Goal: Register for event/course

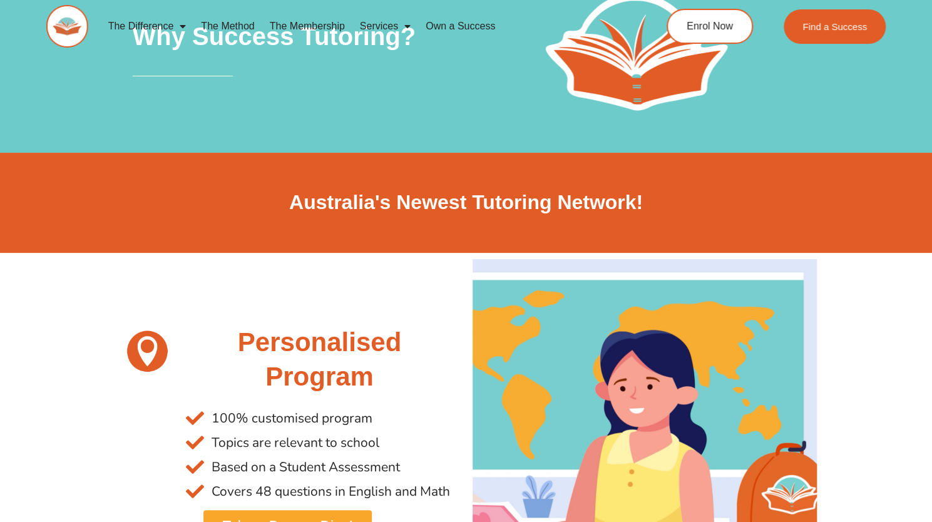
click at [310, 24] on link "The Membership" at bounding box center [307, 26] width 90 height 29
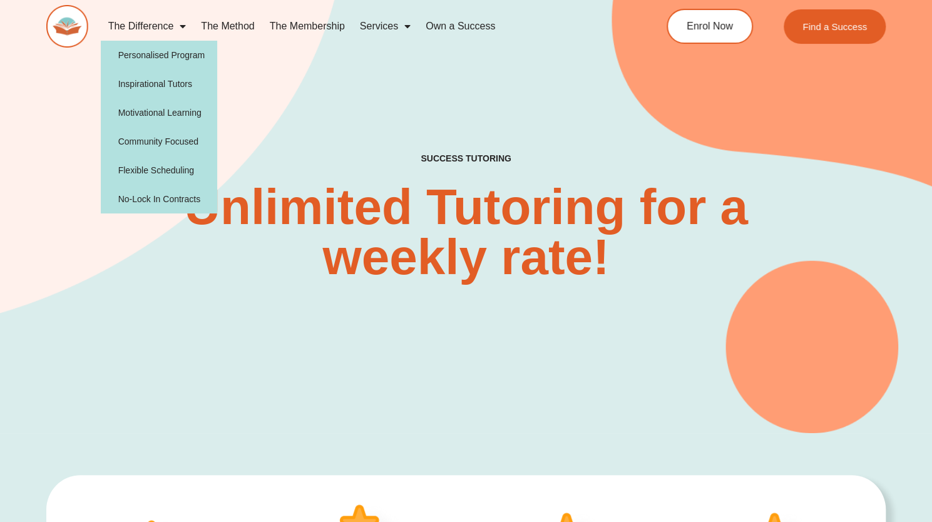
click at [175, 26] on span "Menu" at bounding box center [179, 26] width 13 height 23
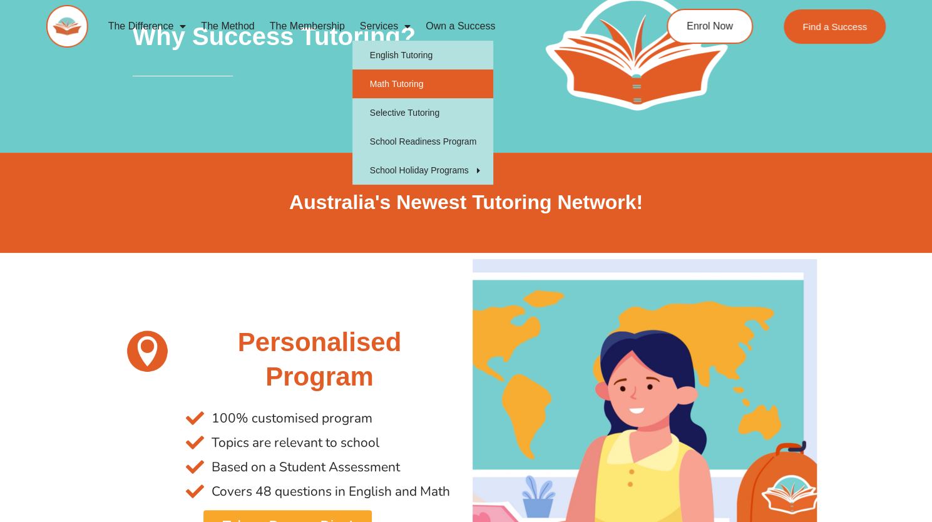
click at [408, 83] on link "Math Tutoring" at bounding box center [422, 83] width 141 height 29
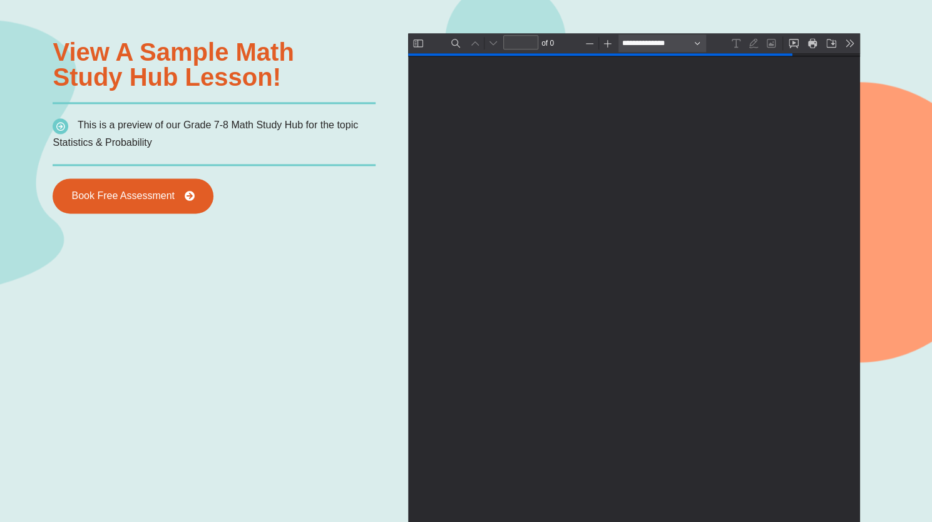
type input "*"
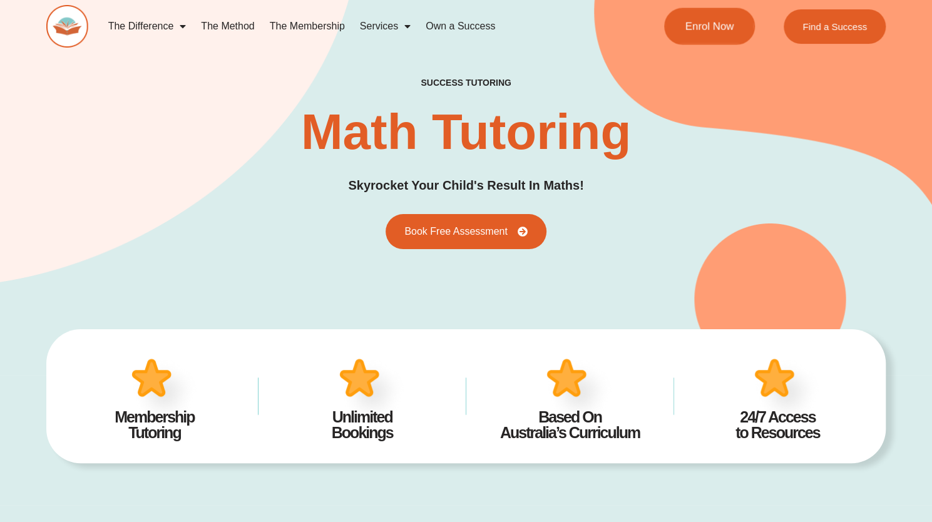
click at [694, 37] on link "Enrol Now" at bounding box center [709, 26] width 91 height 37
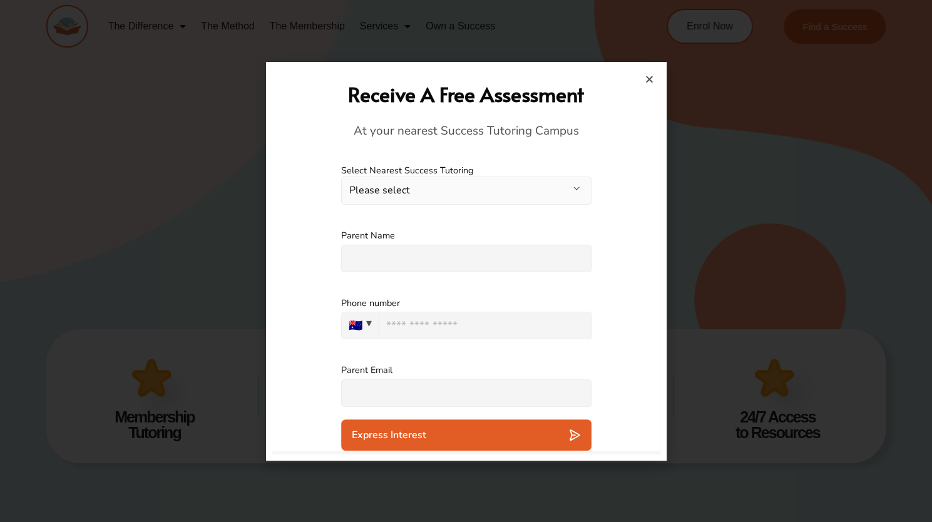
click at [414, 197] on button "Please select" at bounding box center [466, 191] width 250 height 28
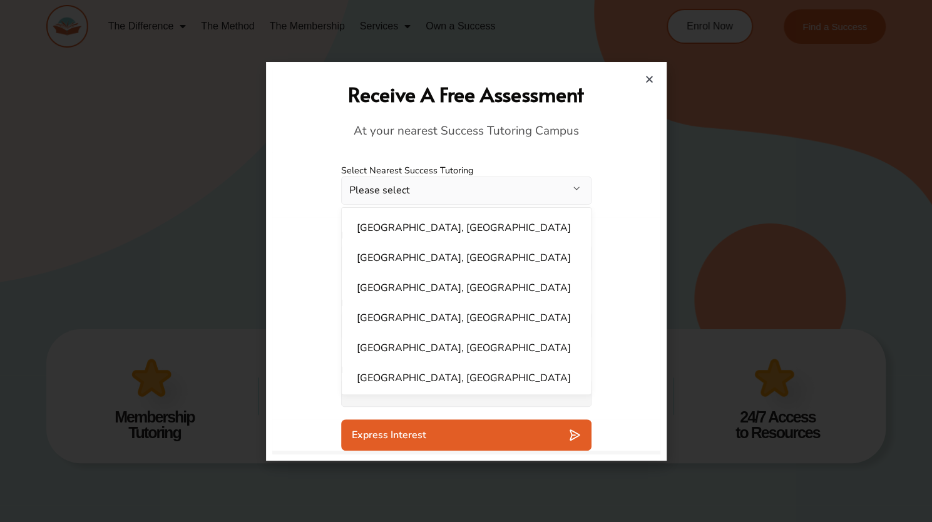
click at [403, 233] on li "Bankstown, NSW" at bounding box center [466, 227] width 234 height 25
select select "**********"
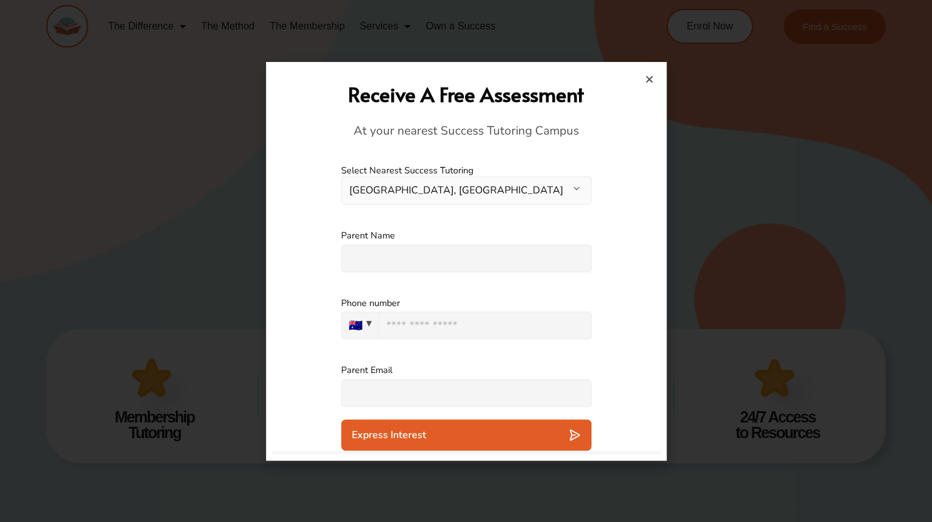
click at [650, 74] on icon "Close" at bounding box center [649, 78] width 9 height 9
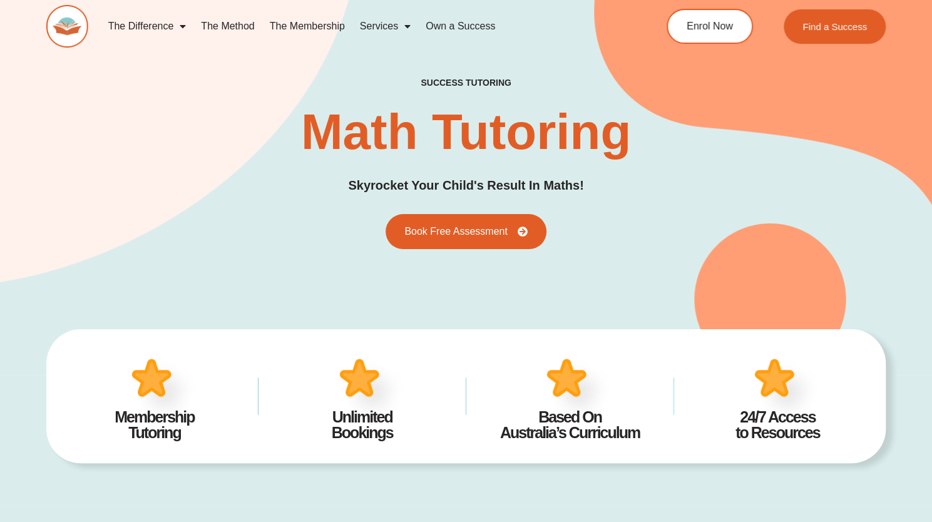
click at [233, 24] on link "The Method" at bounding box center [227, 26] width 68 height 29
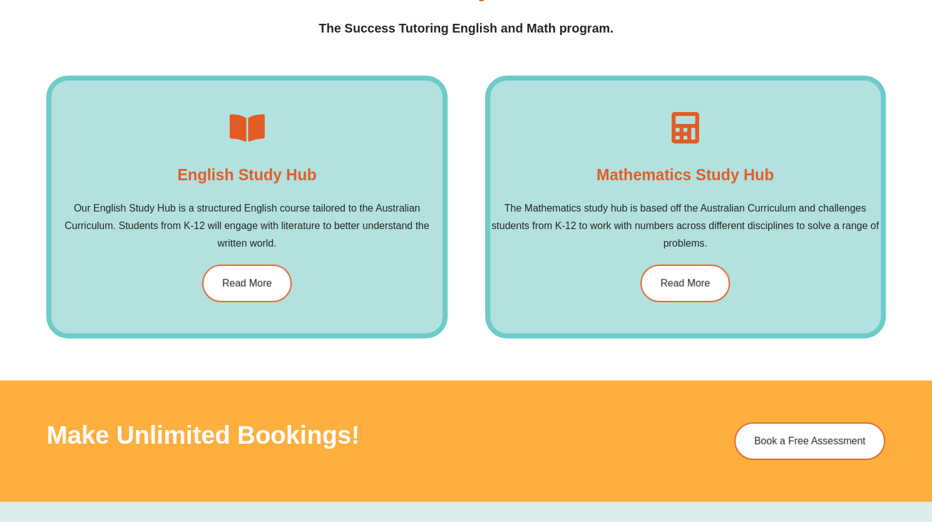
scroll to position [2278, 0]
